Goal: Find specific page/section: Find specific page/section

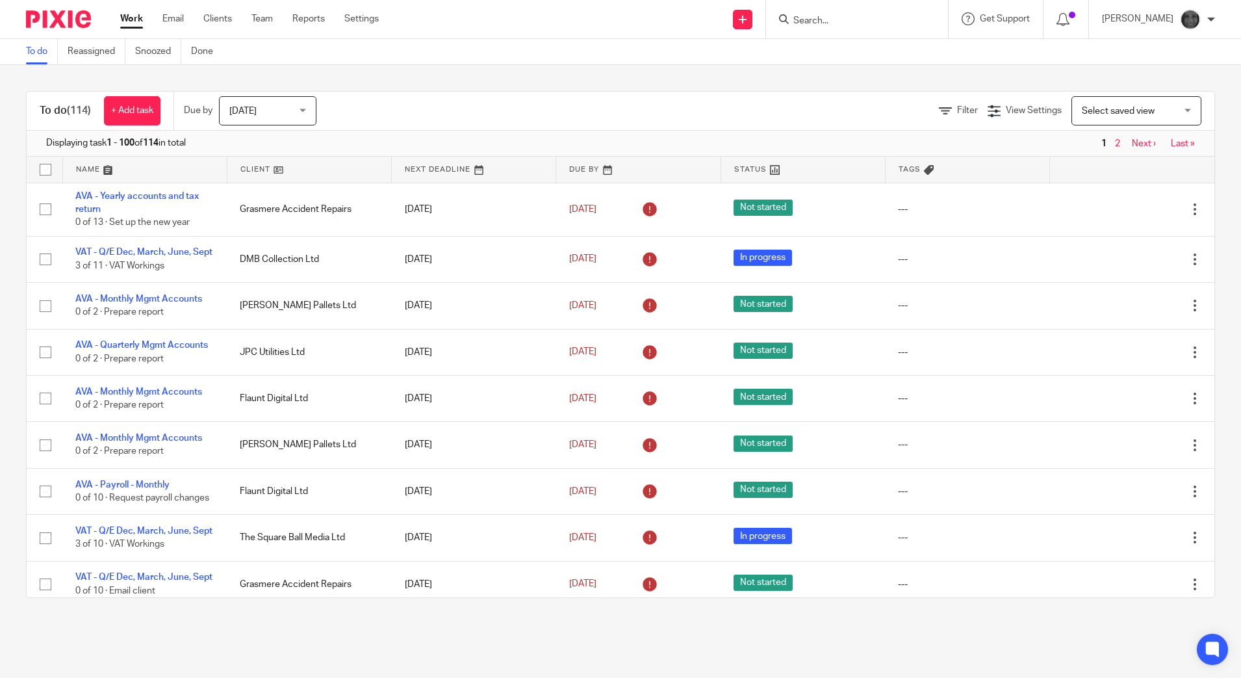
click at [881, 20] on input "Search" at bounding box center [850, 22] width 117 height 12
type input "rpb"
click button "submit" at bounding box center [0, 0] width 0 height 0
click at [866, 55] on link at bounding box center [870, 50] width 161 height 19
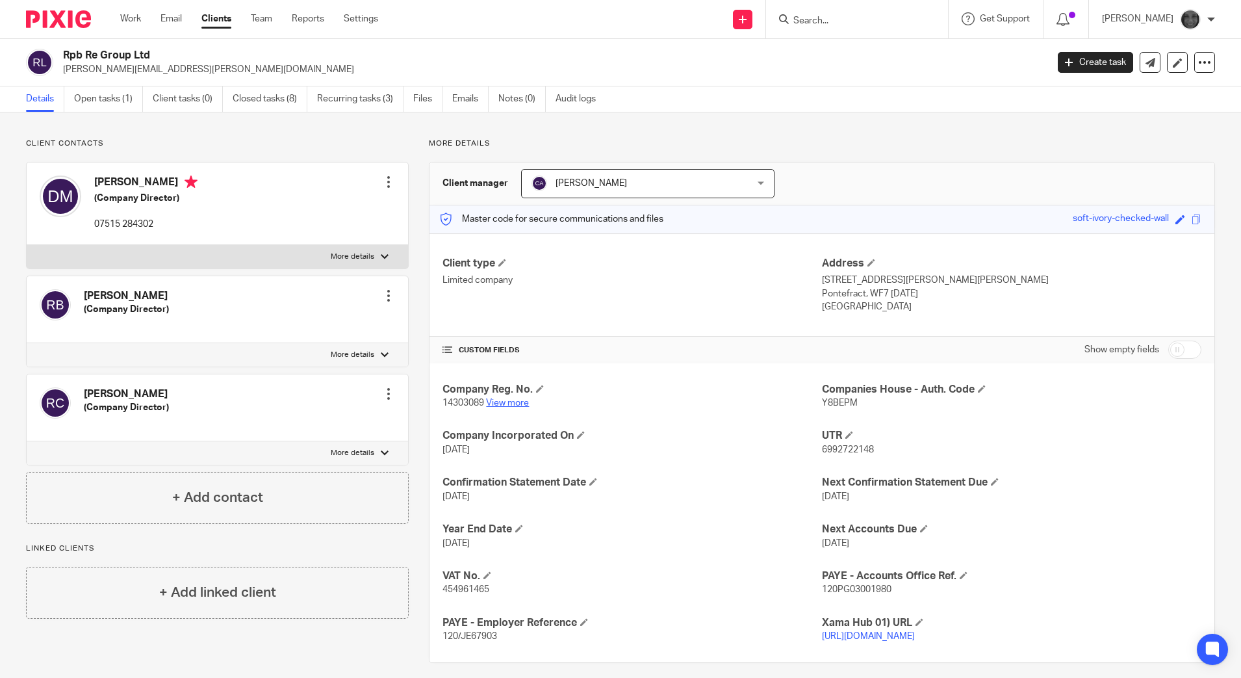
click at [498, 400] on link "View more" at bounding box center [507, 402] width 43 height 9
click at [430, 100] on link "Files" at bounding box center [427, 98] width 29 height 25
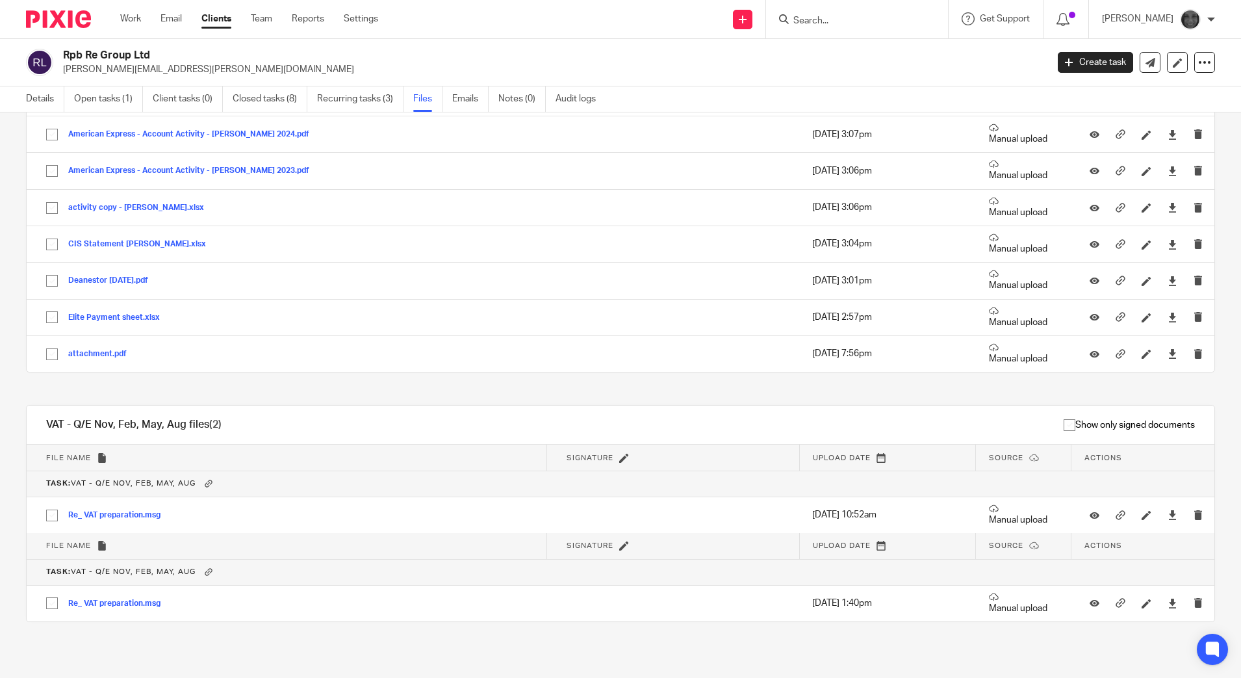
scroll to position [969, 0]
click at [862, 29] on div at bounding box center [857, 19] width 182 height 38
click at [870, 19] on input "Search" at bounding box center [850, 22] width 117 height 12
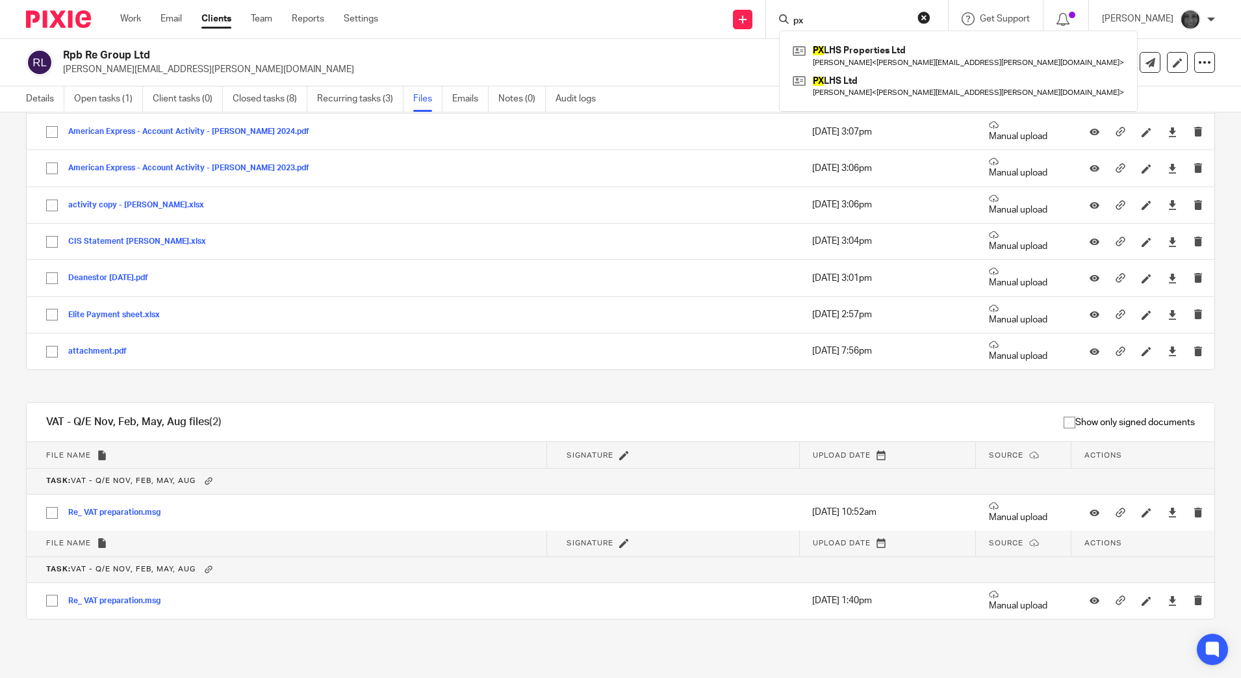
type input "px"
